Goal: Task Accomplishment & Management: Complete application form

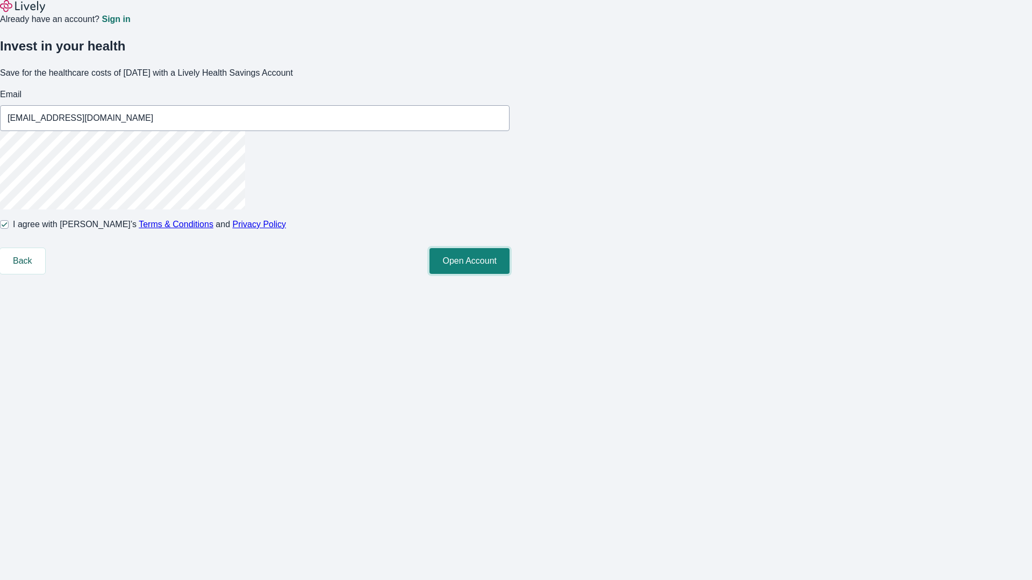
click at [509, 274] on button "Open Account" at bounding box center [469, 261] width 80 height 26
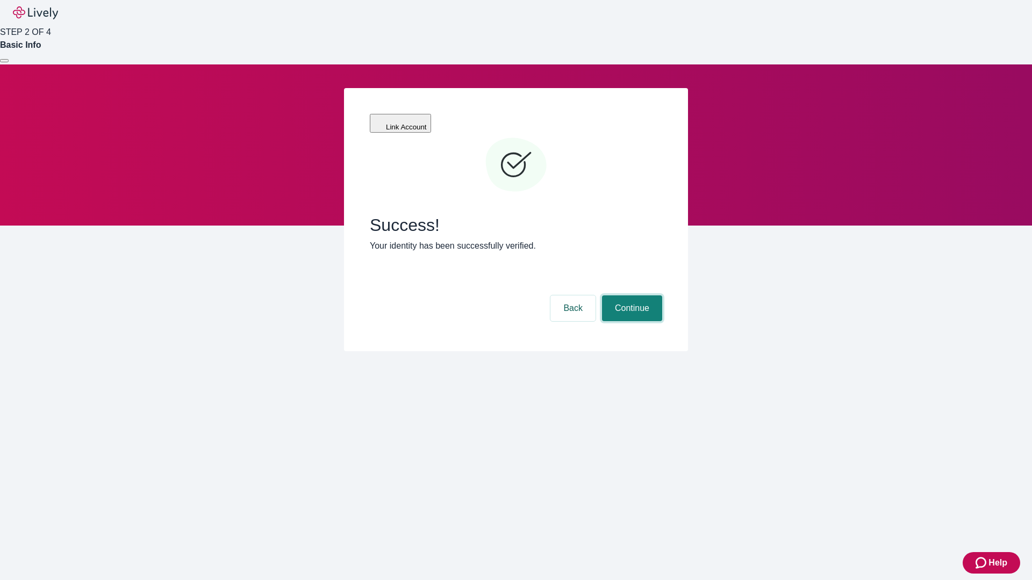
click at [630, 296] on button "Continue" at bounding box center [632, 309] width 60 height 26
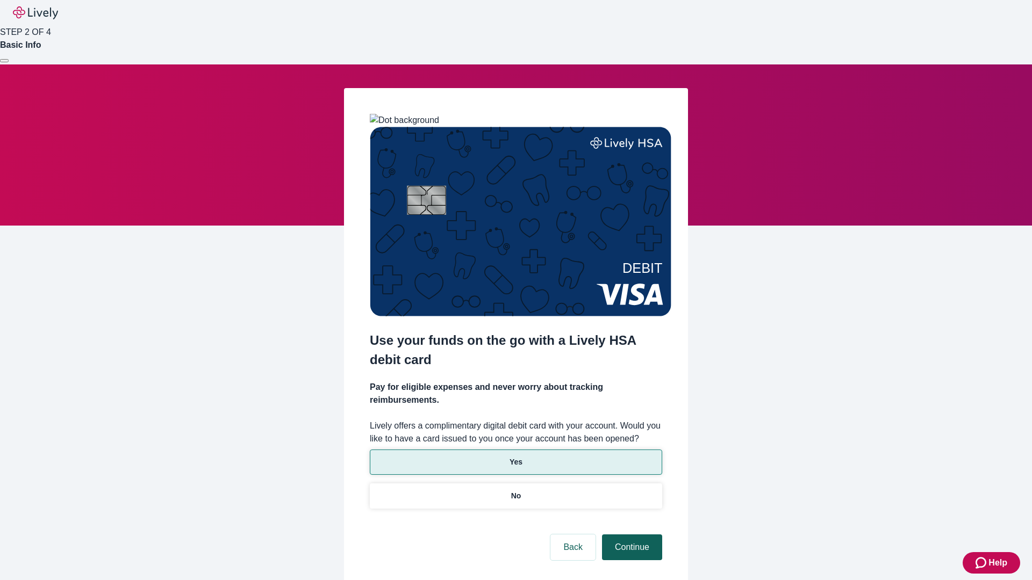
click at [515, 457] on p "Yes" at bounding box center [515, 462] width 13 height 11
click at [630, 535] on button "Continue" at bounding box center [632, 548] width 60 height 26
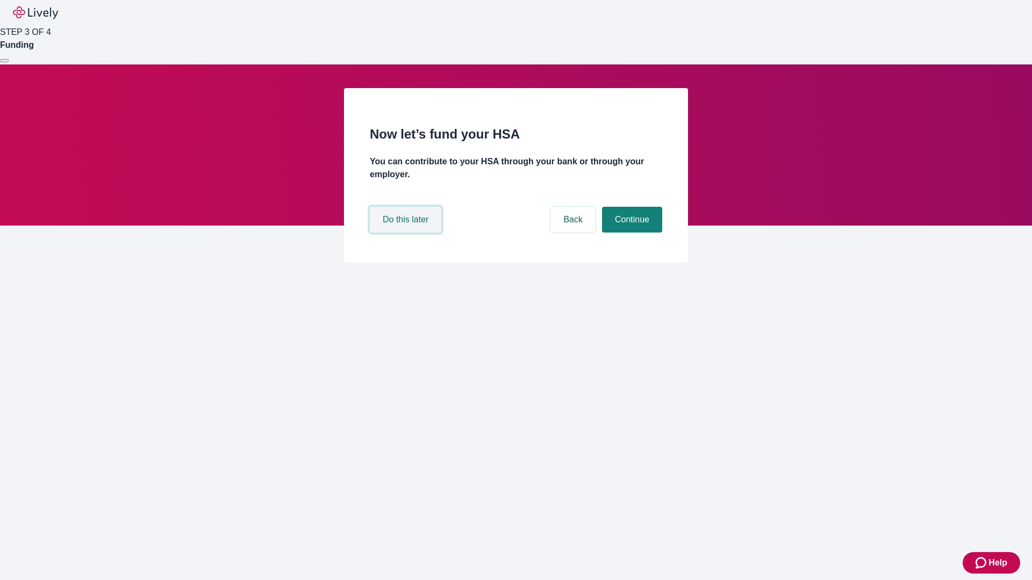
click at [407, 233] on button "Do this later" at bounding box center [405, 220] width 71 height 26
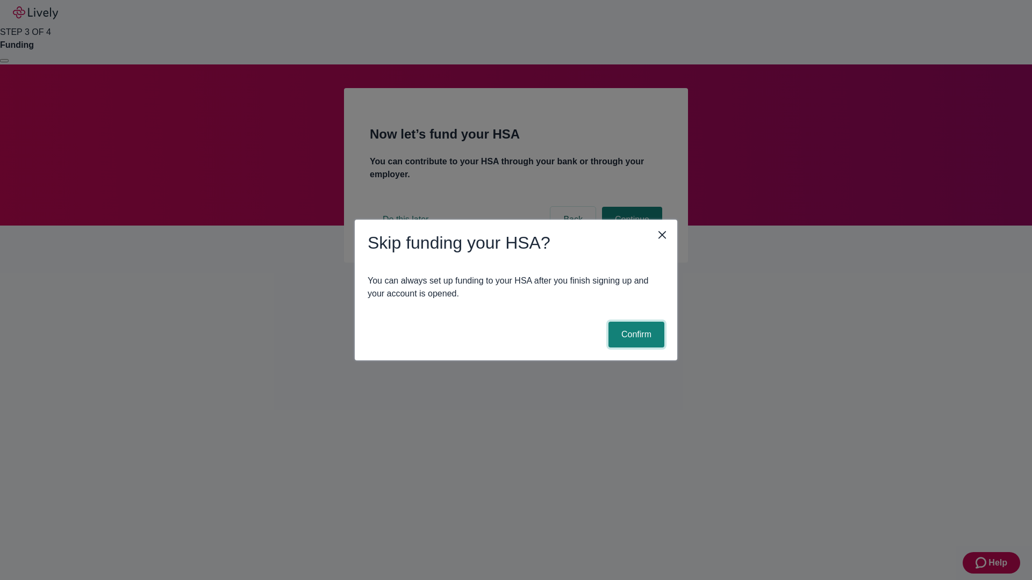
click at [635, 335] on button "Confirm" at bounding box center [636, 335] width 56 height 26
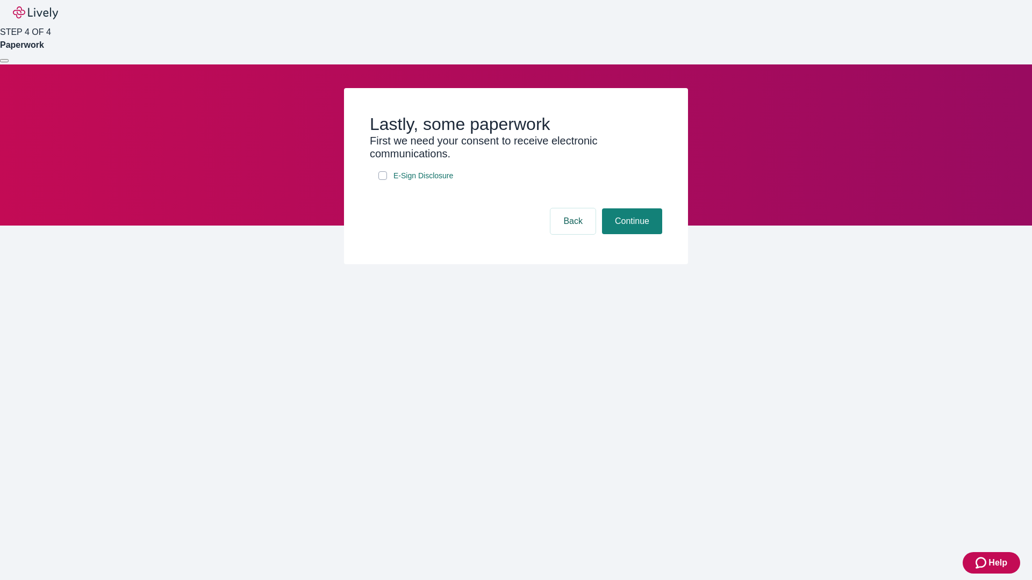
click at [383, 180] on input "E-Sign Disclosure" at bounding box center [382, 175] width 9 height 9
checkbox input "true"
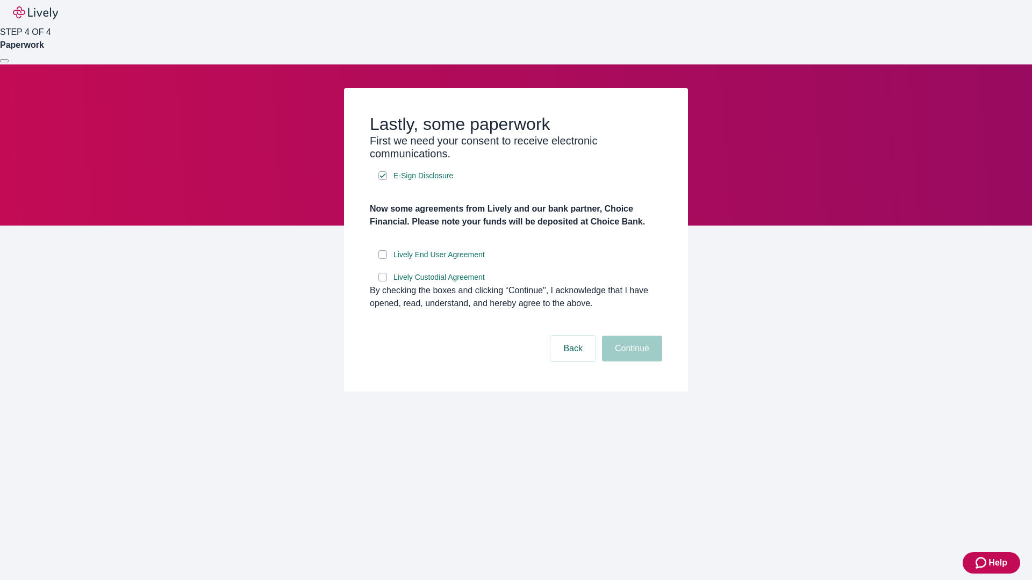
click at [383, 259] on input "Lively End User Agreement" at bounding box center [382, 254] width 9 height 9
checkbox input "true"
click at [383, 282] on input "Lively Custodial Agreement" at bounding box center [382, 277] width 9 height 9
checkbox input "true"
click at [630, 362] on button "Continue" at bounding box center [632, 349] width 60 height 26
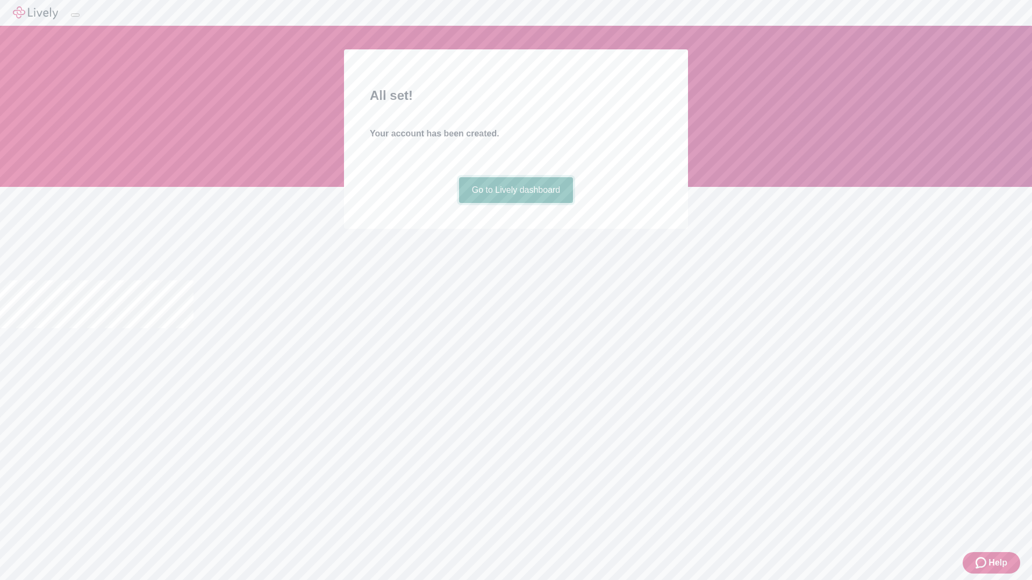
click at [515, 203] on link "Go to Lively dashboard" at bounding box center [516, 190] width 114 height 26
